Goal: Transaction & Acquisition: Purchase product/service

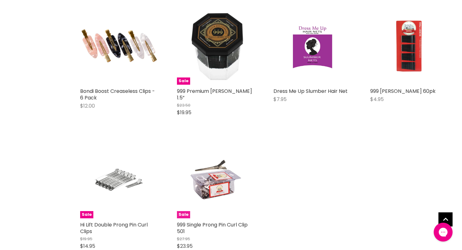
scroll to position [158, 0]
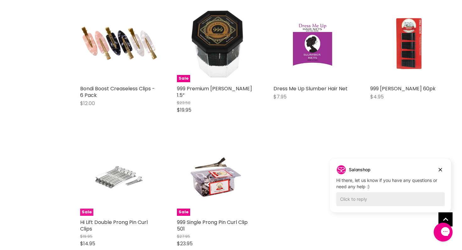
click at [127, 183] on img "Main content" at bounding box center [119, 177] width 52 height 78
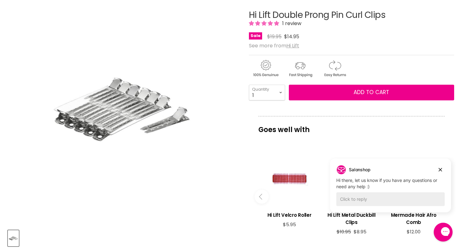
scroll to position [191, 0]
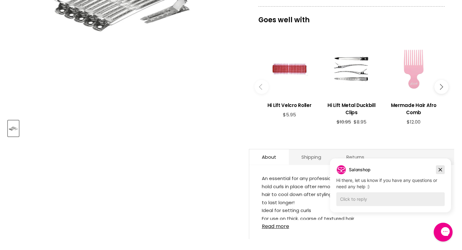
click at [440, 167] on icon "Dismiss campaign" at bounding box center [440, 170] width 6 height 8
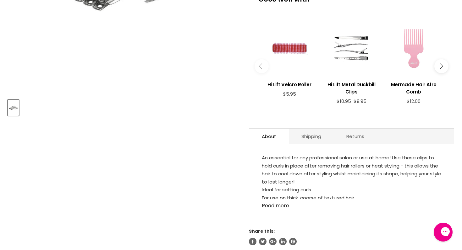
scroll to position [229, 0]
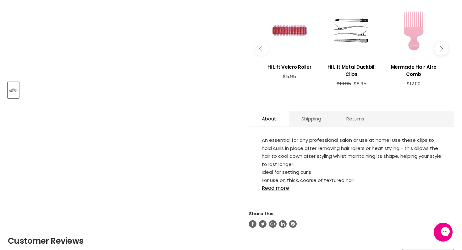
click at [277, 193] on div "An essential for any professional salon or use at home! Use these clips to hold…" at bounding box center [351, 166] width 205 height 67
click at [277, 187] on link "Read more" at bounding box center [352, 186] width 180 height 9
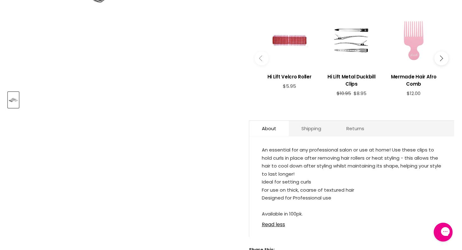
scroll to position [232, 0]
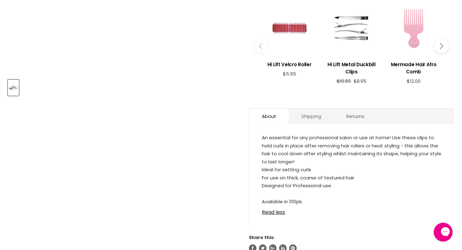
click at [300, 114] on link "Shipping" at bounding box center [311, 116] width 45 height 15
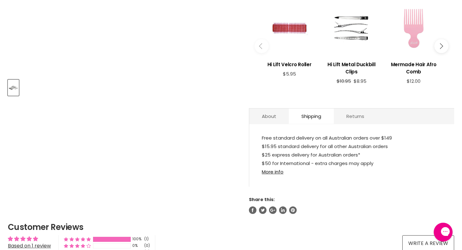
click at [372, 119] on link "Returns" at bounding box center [354, 116] width 43 height 15
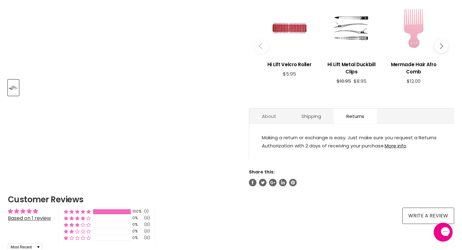
click at [278, 118] on link "About" at bounding box center [269, 116] width 40 height 15
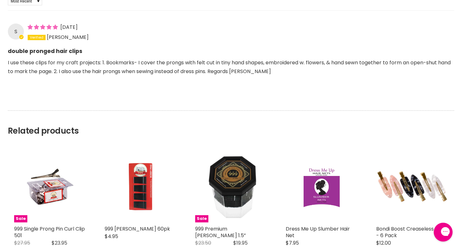
scroll to position [557, 0]
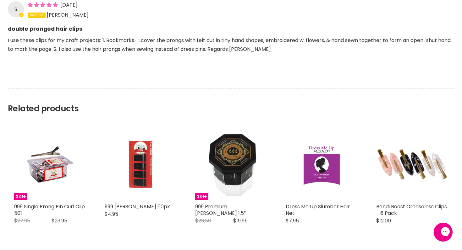
click at [97, 51] on p "I use these clips for my craft projects: 1. Bookmarks- I cover the prongs with …" at bounding box center [231, 49] width 446 height 26
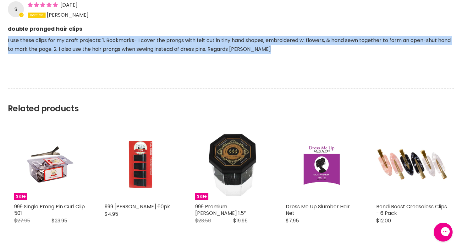
click at [97, 51] on p "I use these clips for my craft projects: 1. Bookmarks- I cover the prongs with …" at bounding box center [231, 49] width 446 height 26
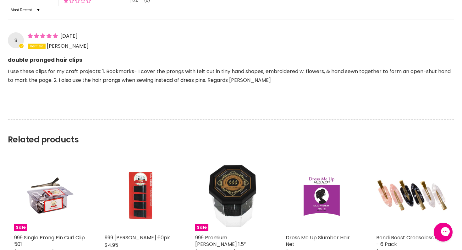
click at [99, 82] on p "I use these clips for my craft projects: 1. Bookmarks- I cover the prongs with …" at bounding box center [231, 80] width 446 height 26
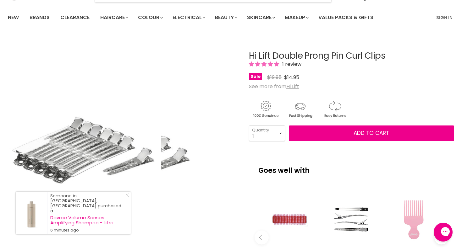
scroll to position [64, 0]
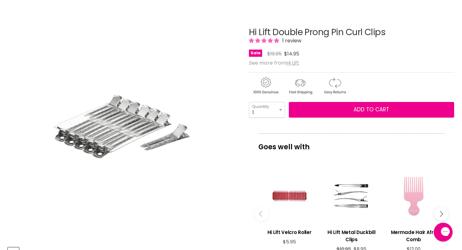
click at [314, 50] on div "Sale Original Price $19.95 Current Price $14.95" at bounding box center [351, 54] width 205 height 8
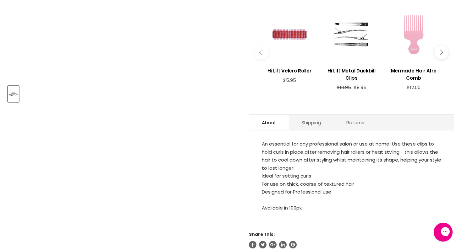
scroll to position [0, 0]
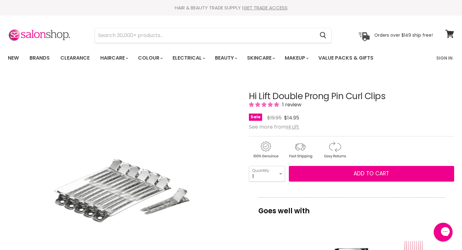
click at [269, 95] on h1 "Hi Lift Double Prong Pin Curl Clips" at bounding box center [351, 97] width 205 height 10
copy div "Hi Lift Double Prong Pin Curl Clips"
click at [222, 24] on section "Menu Cancel" at bounding box center [231, 32] width 462 height 33
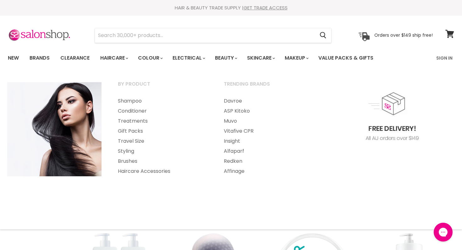
click at [135, 26] on section "Menu Cancel" at bounding box center [231, 32] width 462 height 33
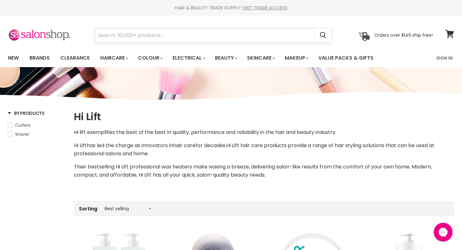
click at [133, 34] on input "Search" at bounding box center [204, 35] width 219 height 14
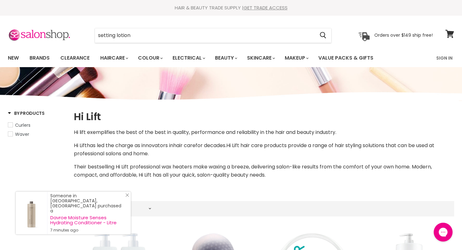
click at [127, 197] on icon "Close Icon" at bounding box center [127, 195] width 4 height 4
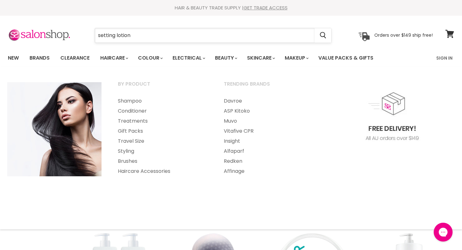
click at [126, 35] on input "setting lotion" at bounding box center [204, 35] width 219 height 14
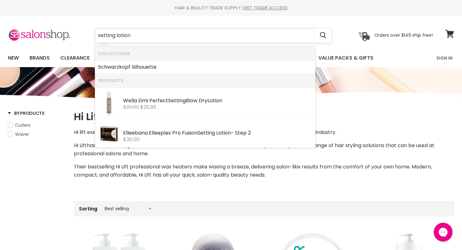
click at [126, 35] on input "setting lotion" at bounding box center [204, 35] width 219 height 14
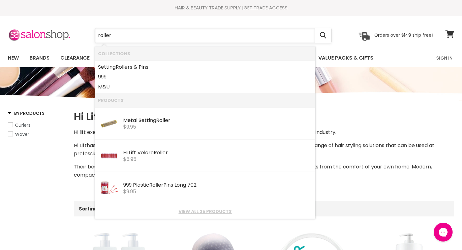
type input "rollers"
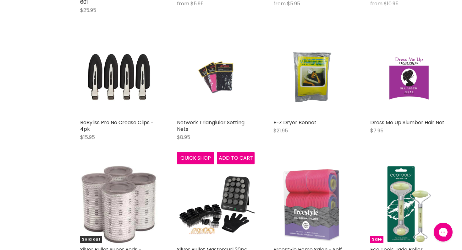
scroll to position [361, 0]
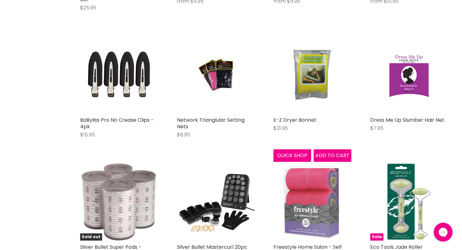
click at [321, 72] on img "Main content" at bounding box center [312, 75] width 52 height 78
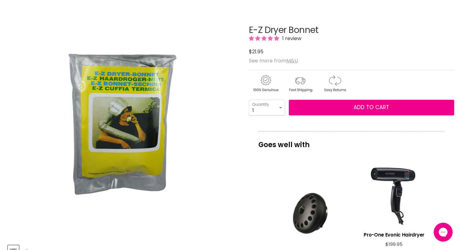
scroll to position [67, 0]
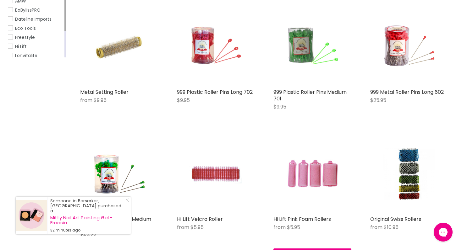
scroll to position [135, 0]
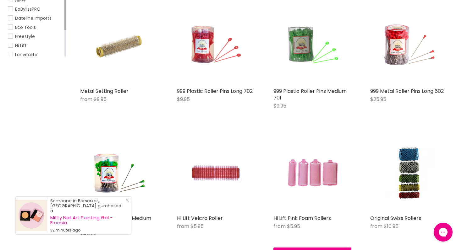
click at [307, 181] on img "Main content" at bounding box center [312, 173] width 52 height 78
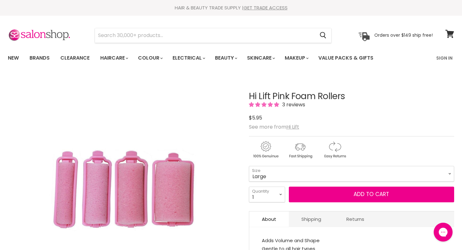
click at [249, 166] on select "Mini Small Medium Large" at bounding box center [351, 174] width 205 height 16
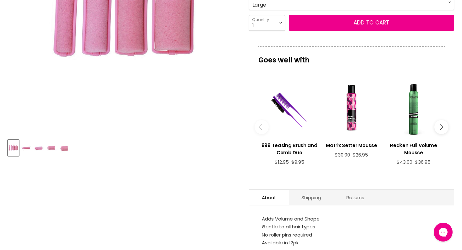
scroll to position [117, 0]
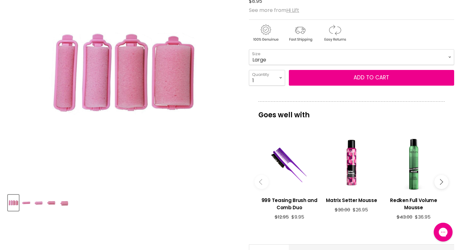
click at [297, 53] on select "Mini Small Medium Large" at bounding box center [351, 57] width 205 height 16
click at [249, 49] on select "Mini Small Medium Large" at bounding box center [351, 57] width 205 height 16
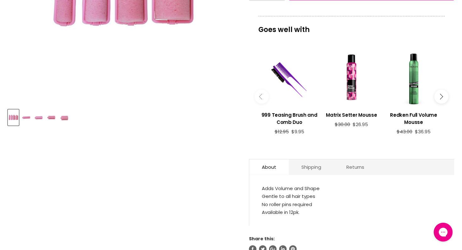
scroll to position [149, 0]
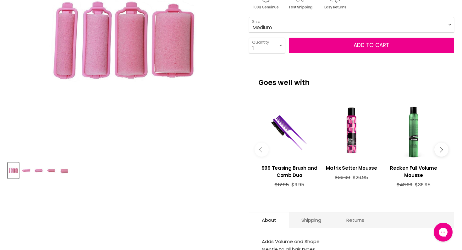
click at [275, 21] on select "Mini Small Medium Large" at bounding box center [351, 25] width 205 height 16
click at [249, 17] on select "Mini Small Medium Large" at bounding box center [351, 25] width 205 height 16
select select "Large"
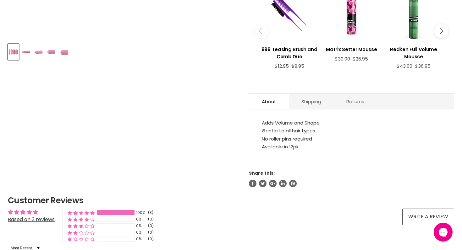
scroll to position [234, 0]
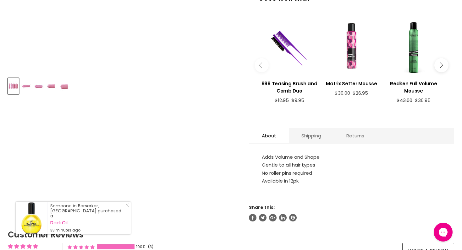
click at [358, 47] on div "Main content" at bounding box center [351, 48] width 56 height 56
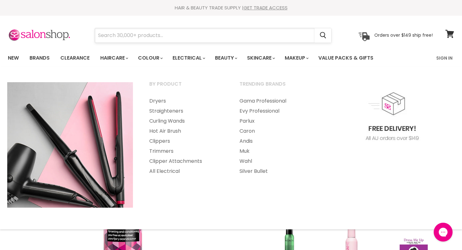
click at [164, 32] on input "Search" at bounding box center [204, 35] width 219 height 14
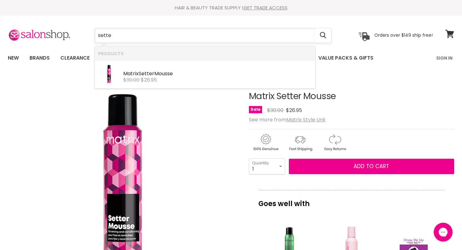
type input "sett"
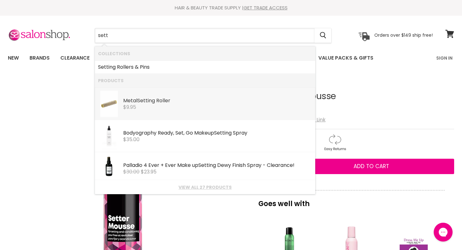
click at [138, 98] on div "Metal Sett ing Roller" at bounding box center [217, 101] width 189 height 7
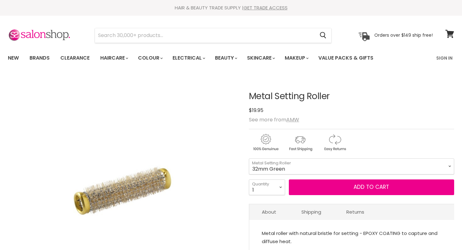
scroll to position [117, 0]
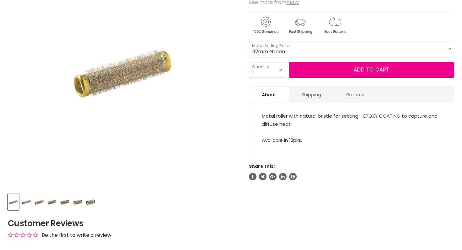
click at [261, 52] on select "32mm Green 36mm Red 24mm Brown 21mm Blue 15mm Green 13mm Gold 28mm Black 18mm R…" at bounding box center [351, 49] width 205 height 16
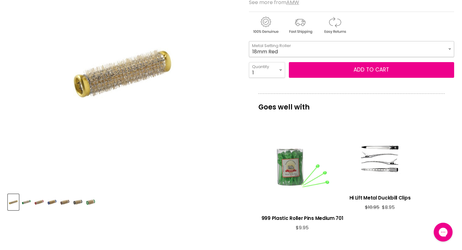
click at [249, 41] on select "32mm Green 36mm Red 24mm Brown 21mm Blue 15mm Green 13mm Gold 28mm Black 18mm R…" at bounding box center [351, 49] width 205 height 16
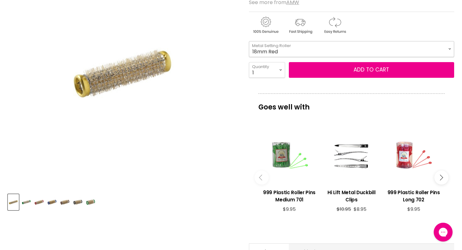
click at [261, 49] on select "32mm Green 36mm Red 24mm Brown 21mm Blue 15mm Green 13mm Gold 28mm Black 18mm R…" at bounding box center [351, 49] width 205 height 16
click at [249, 41] on select "32mm Green 36mm Red 24mm Brown 21mm Blue 15mm Green 13mm Gold 28mm Black 18mm R…" at bounding box center [351, 49] width 205 height 16
click at [256, 49] on select "32mm Green 36mm Red 24mm Brown 21mm Blue 15mm Green 13mm Gold 28mm Black 18mm R…" at bounding box center [351, 49] width 205 height 16
click at [249, 41] on select "32mm Green 36mm Red 24mm Brown 21mm Blue 15mm Green 13mm Gold 28mm Black 18mm R…" at bounding box center [351, 49] width 205 height 16
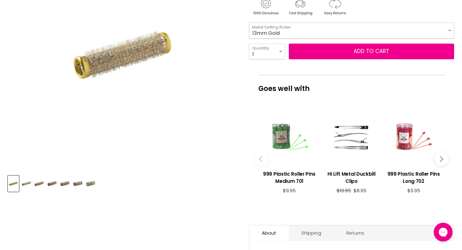
scroll to position [122, 0]
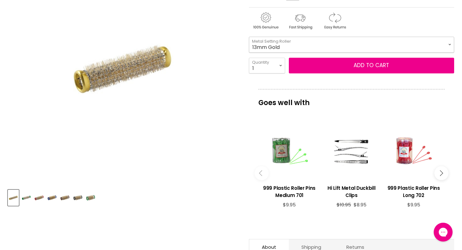
click at [276, 47] on select "32mm Green 36mm Red 24mm Brown 21mm Blue 15mm Green 13mm Gold 28mm Black 18mm R…" at bounding box center [351, 45] width 205 height 16
click at [249, 37] on select "32mm Green 36mm Red 24mm Brown 21mm Blue 15mm Green 13mm Gold 28mm Black 18mm R…" at bounding box center [351, 45] width 205 height 16
select select "24mm Brown"
click at [67, 195] on img "Product thumbnails" at bounding box center [65, 198] width 10 height 15
